Goal: Task Accomplishment & Management: Use online tool/utility

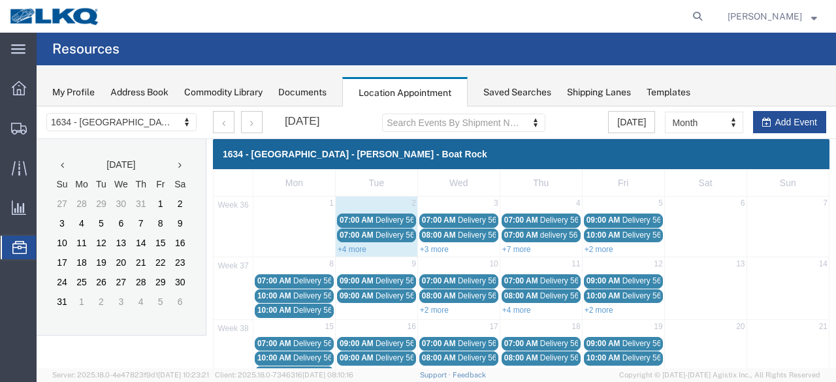
click at [353, 247] on link "+4 more" at bounding box center [352, 249] width 29 height 9
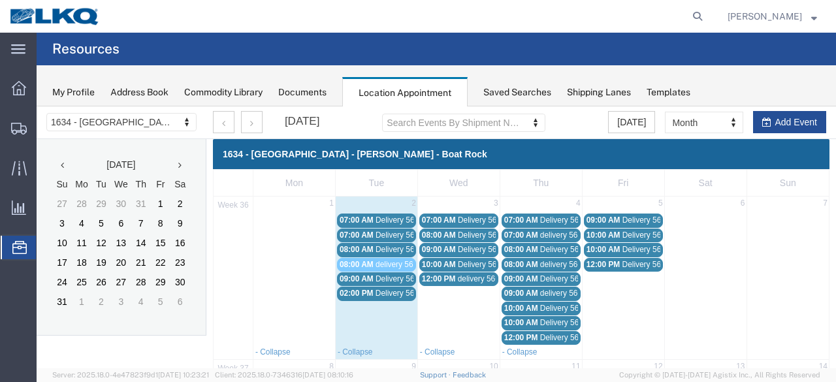
click at [372, 216] on div "07:00 AM Delivery 56288243" at bounding box center [377, 221] width 74 height 10
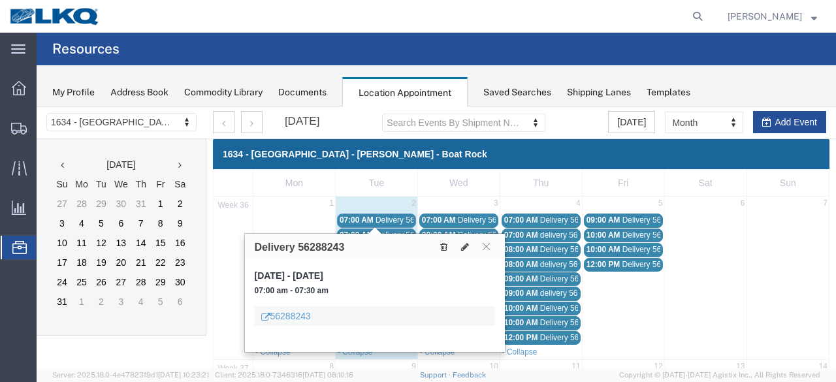
click at [398, 231] on span "Delivery 56300814" at bounding box center [407, 235] width 65 height 9
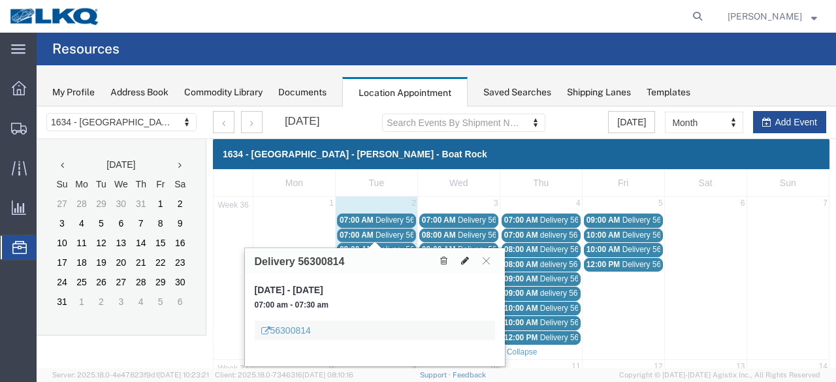
click at [466, 257] on icon at bounding box center [465, 260] width 8 height 9
select select "100"
select select "1"
select select
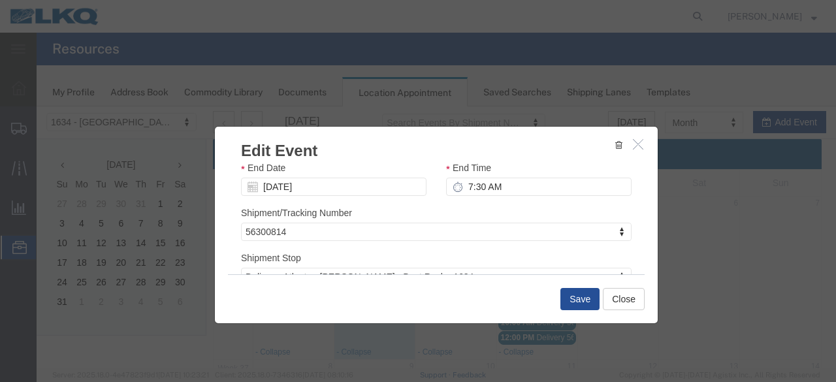
scroll to position [197, 0]
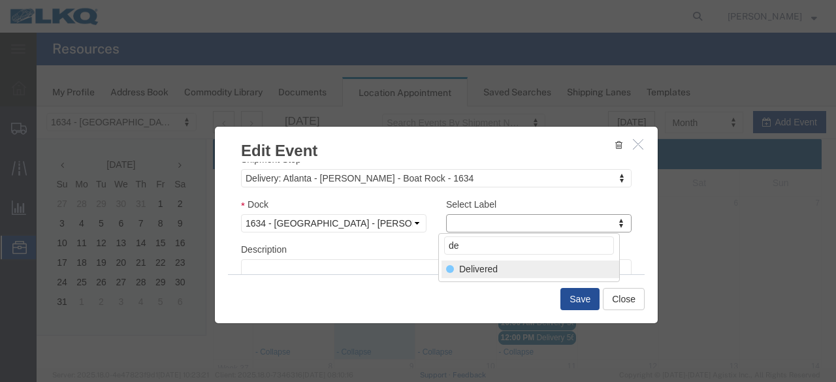
type input "de"
select select "40"
click at [577, 301] on button "Save" at bounding box center [579, 299] width 39 height 22
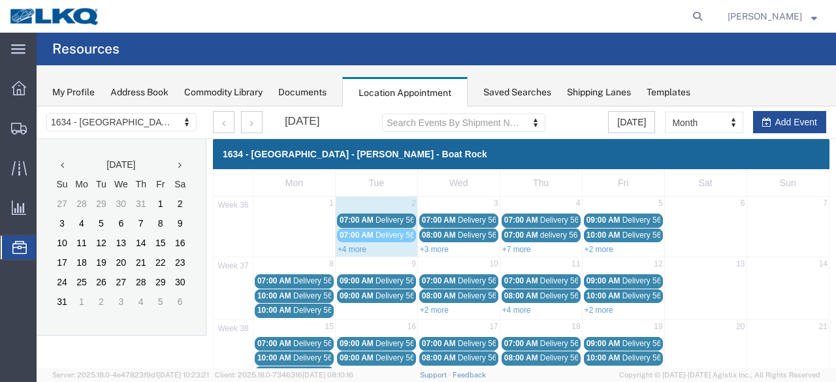
click at [353, 253] on div "+4 more" at bounding box center [377, 248] width 82 height 13
select select "1"
select select
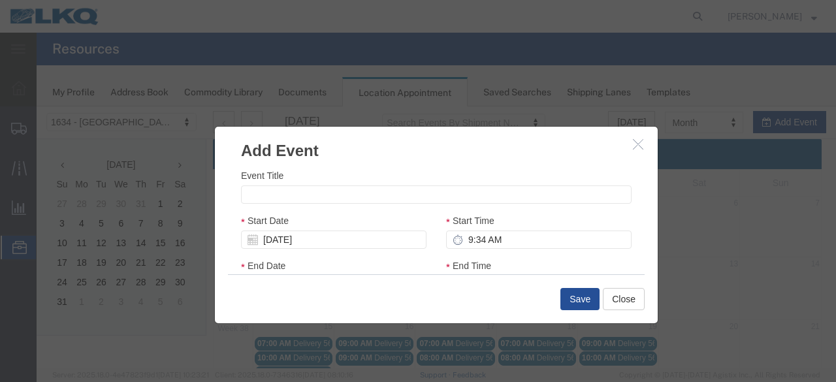
click at [633, 142] on icon "button" at bounding box center [638, 143] width 10 height 11
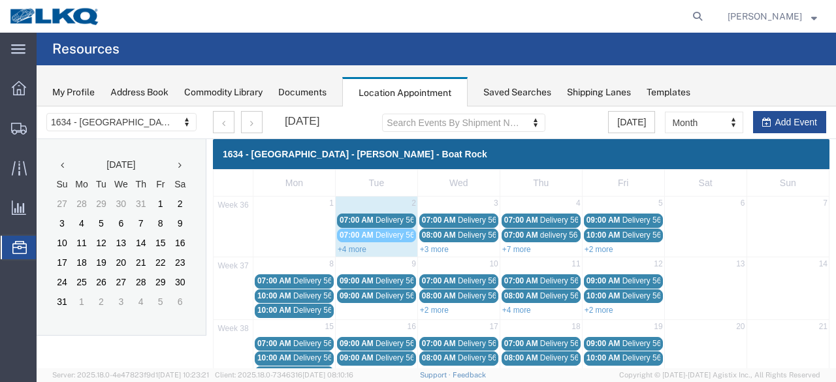
click at [354, 249] on link "+4 more" at bounding box center [352, 249] width 29 height 9
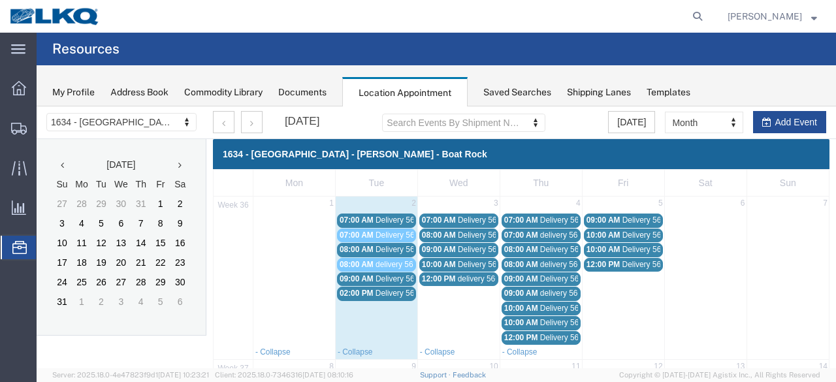
click at [364, 245] on span "08:00 AM" at bounding box center [357, 249] width 34 height 9
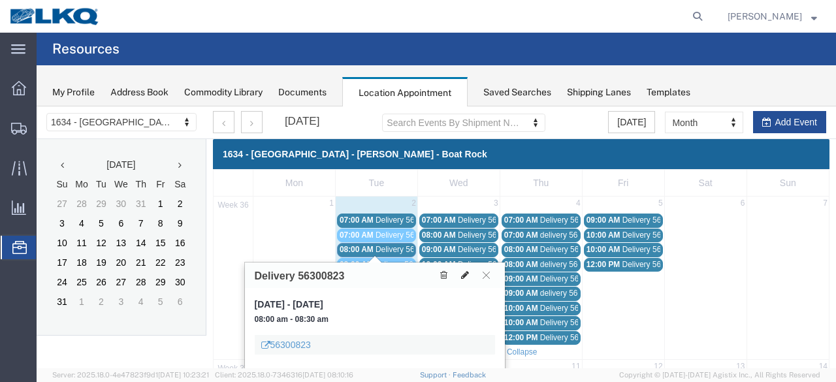
click at [464, 276] on icon at bounding box center [465, 274] width 8 height 9
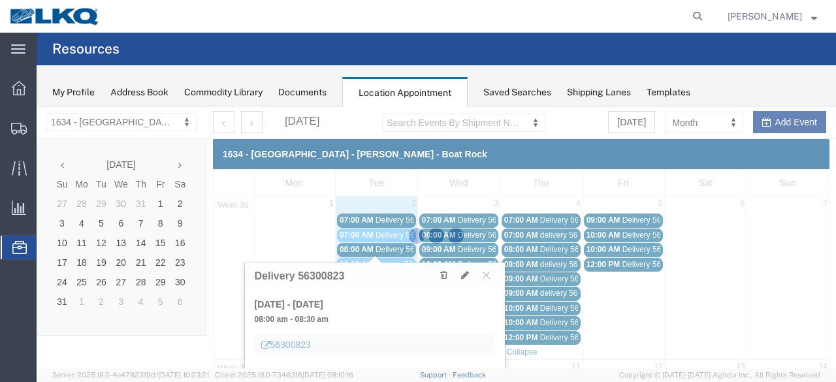
select select "1"
select select
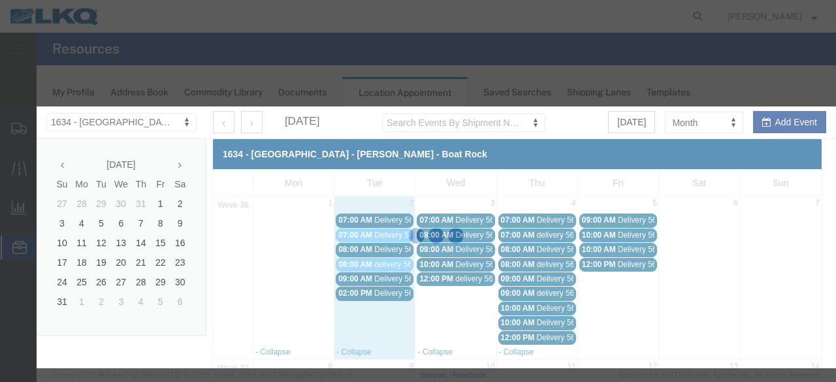
select select
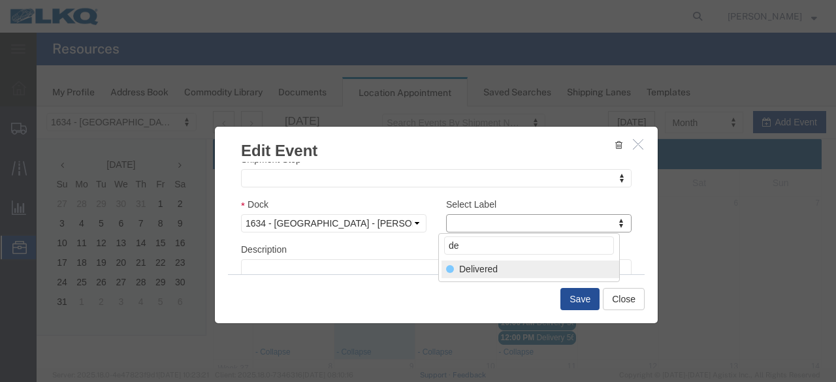
type input "de"
select select "40"
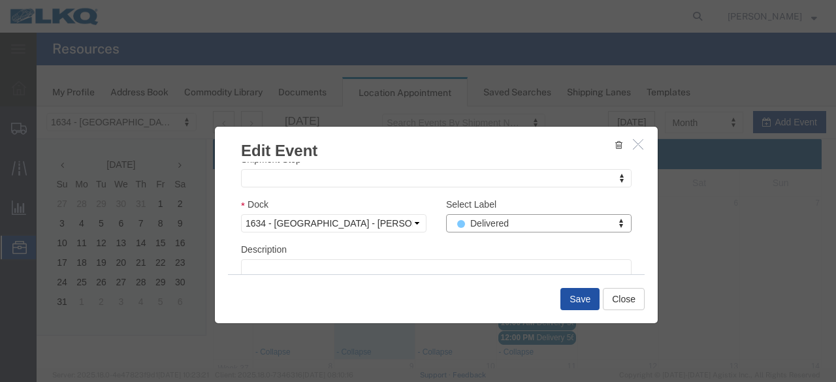
click at [576, 302] on button "Save" at bounding box center [579, 299] width 39 height 22
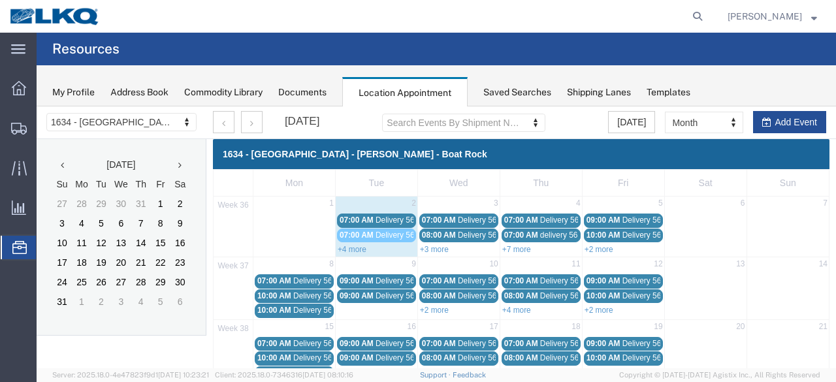
click at [360, 248] on link "+4 more" at bounding box center [352, 249] width 29 height 9
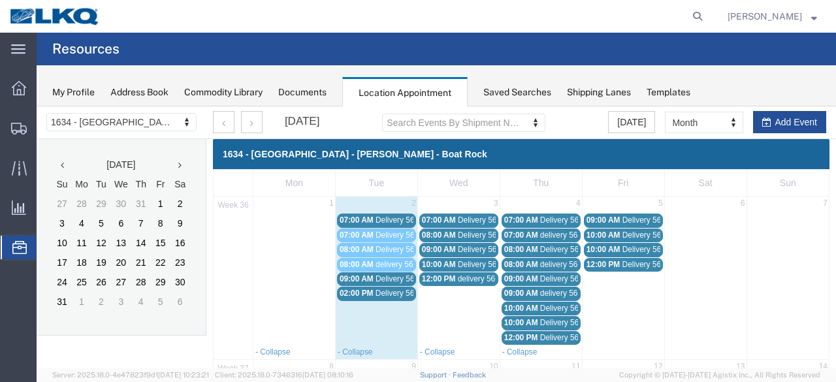
click at [383, 217] on span "Delivery 56288243" at bounding box center [407, 220] width 65 height 9
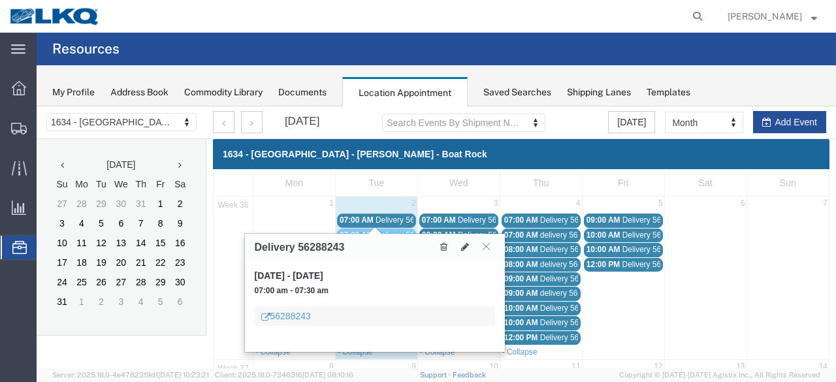
click at [388, 232] on span "Delivery 56300814" at bounding box center [407, 235] width 65 height 9
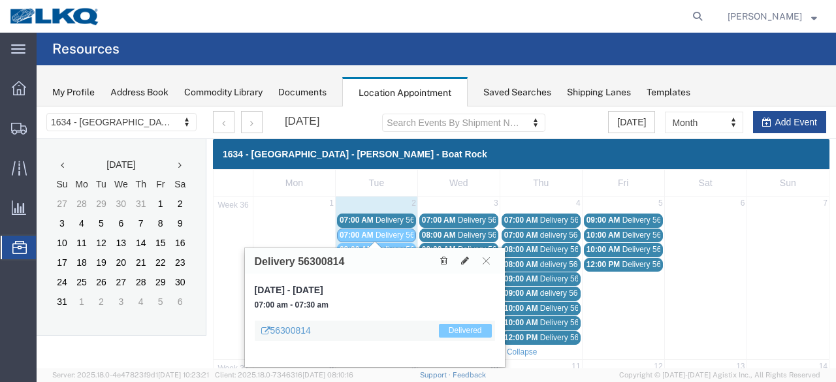
click at [388, 243] on link "08:00 AM Delivery 56300823" at bounding box center [376, 250] width 79 height 14
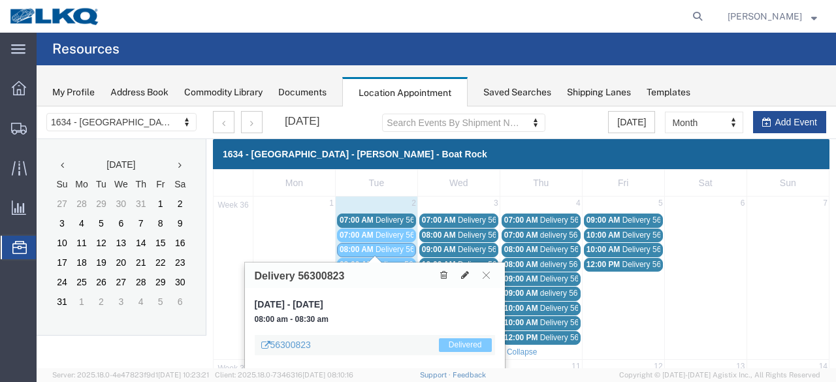
click at [387, 258] on link "08:00 AM delivery 56567645" at bounding box center [376, 265] width 79 height 14
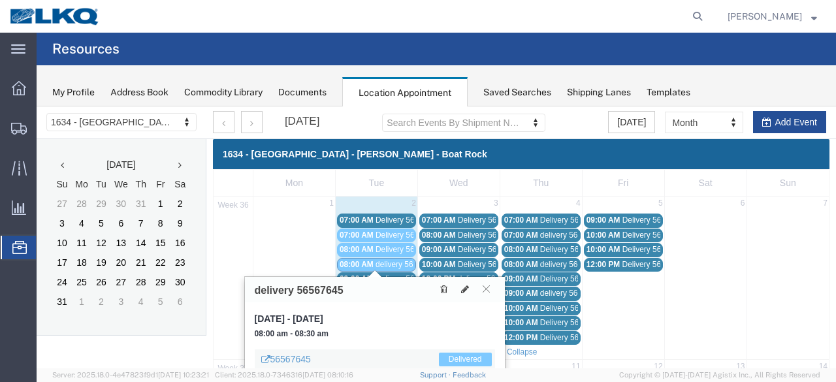
click at [391, 274] on span "Delivery 56246850" at bounding box center [407, 278] width 65 height 9
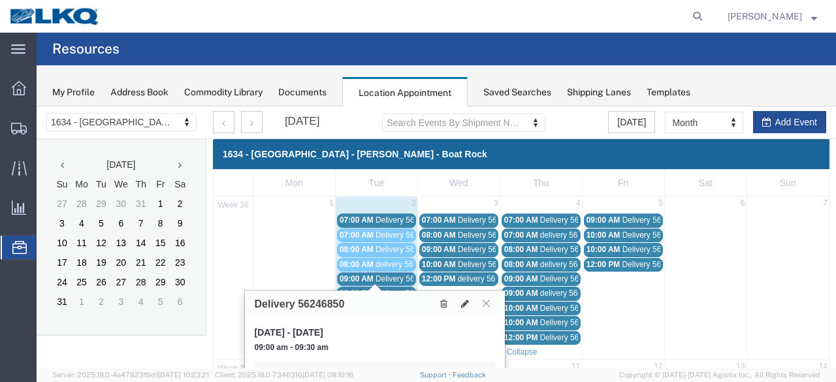
click at [391, 289] on span "Delivery 56315665" at bounding box center [407, 293] width 65 height 9
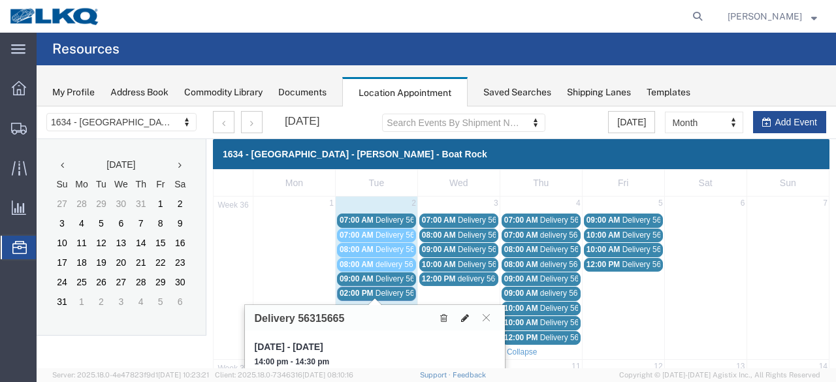
click at [465, 319] on icon at bounding box center [465, 317] width 8 height 9
select select "100"
select select "1"
select select
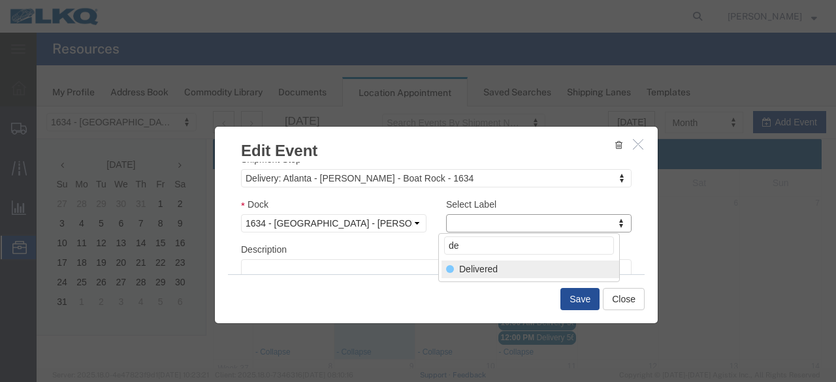
type input "de"
select select "40"
click at [573, 294] on button "Save" at bounding box center [579, 299] width 39 height 22
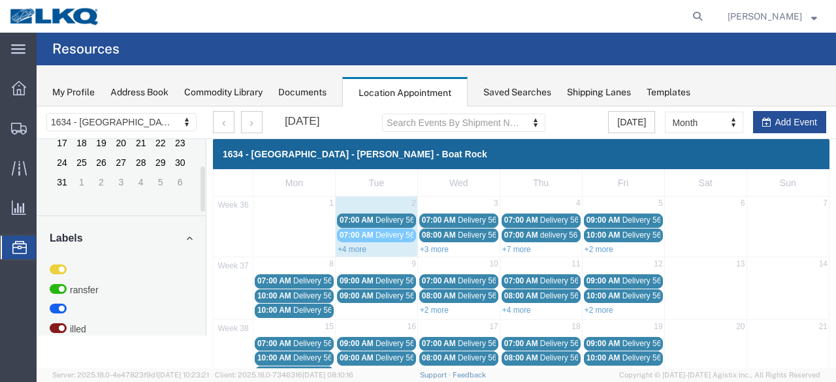
scroll to position [0, 0]
